Goal: Navigation & Orientation: Find specific page/section

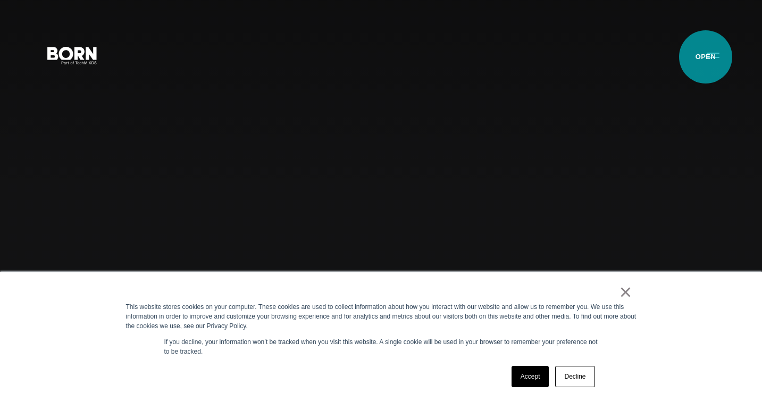
click at [707, 57] on button "Primary Menu" at bounding box center [713, 55] width 26 height 22
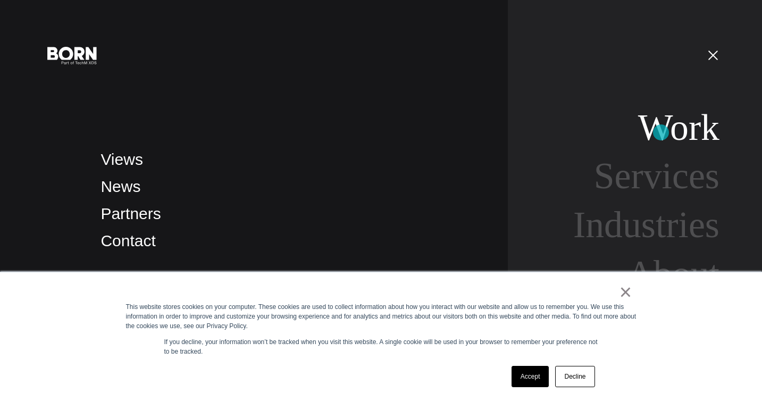
click at [661, 132] on link "Work" at bounding box center [678, 127] width 81 height 41
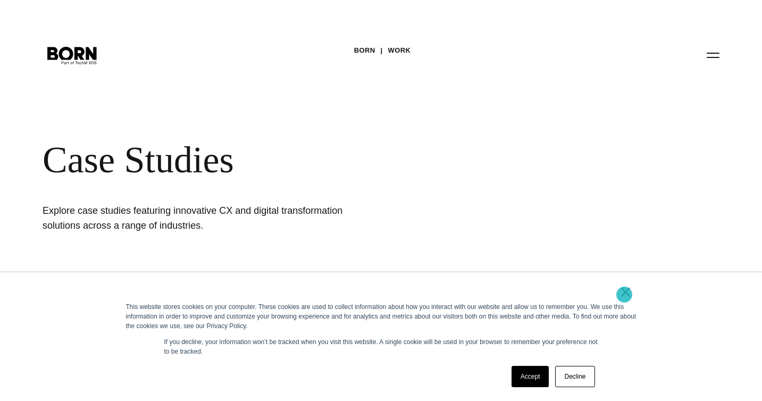
click at [624, 297] on link "×" at bounding box center [626, 292] width 13 height 10
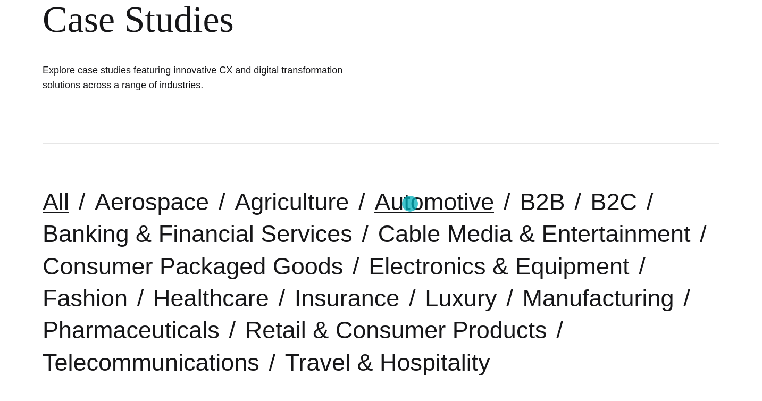
click at [410, 204] on link "Automotive" at bounding box center [434, 201] width 120 height 27
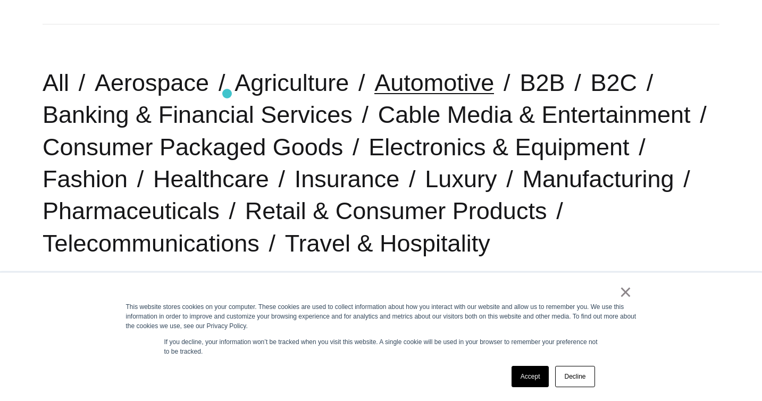
scroll to position [259, 0]
